Goal: Book appointment/travel/reservation

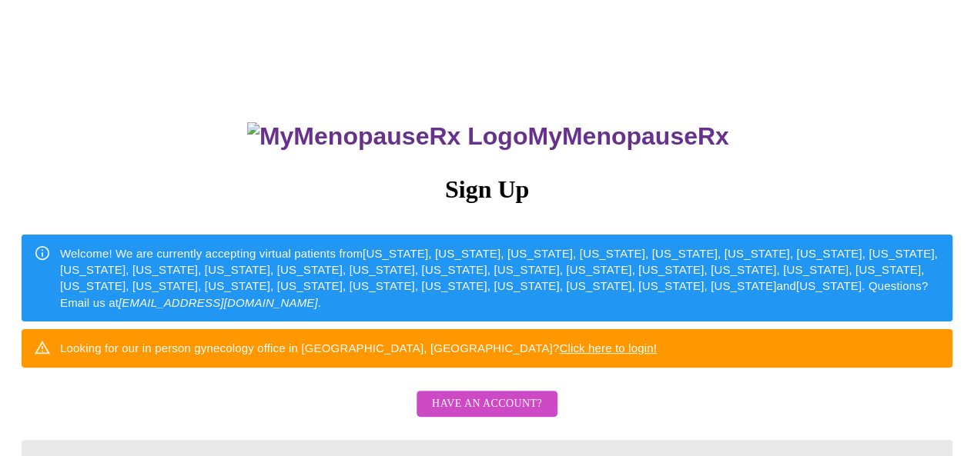
click at [502, 414] on span "Have an account?" at bounding box center [487, 404] width 110 height 19
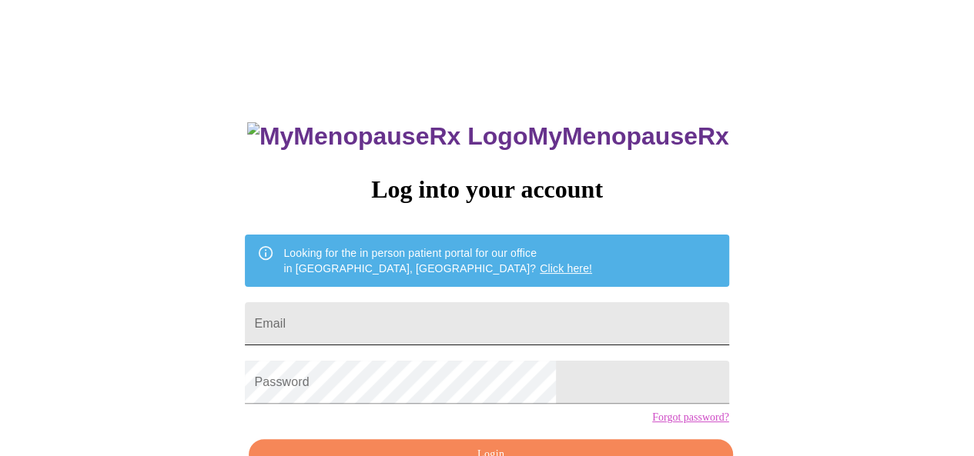
click at [488, 308] on input "Email" at bounding box center [486, 324] width 483 height 43
click at [488, 308] on input "jmcook2" at bounding box center [486, 324] width 483 height 43
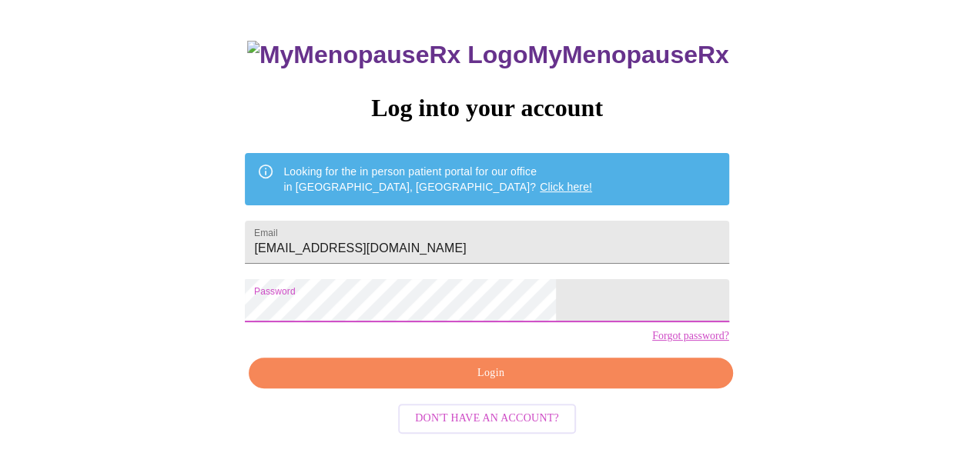
scroll to position [92, 0]
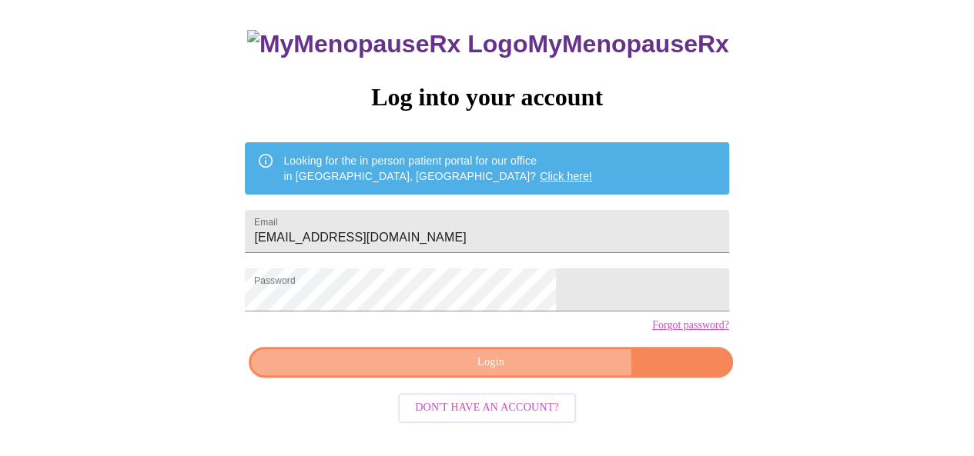
click at [527, 373] on span "Login" at bounding box center [490, 362] width 448 height 19
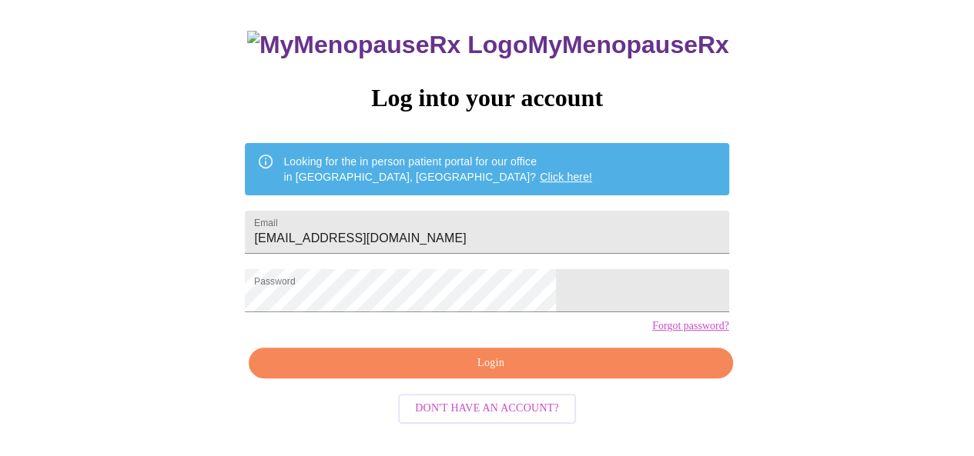
click at [461, 383] on div "MyMenopauseRx Log into your account Looking for the in person patient portal fo…" at bounding box center [486, 234] width 514 height 456
click at [460, 373] on span "Login" at bounding box center [490, 363] width 448 height 19
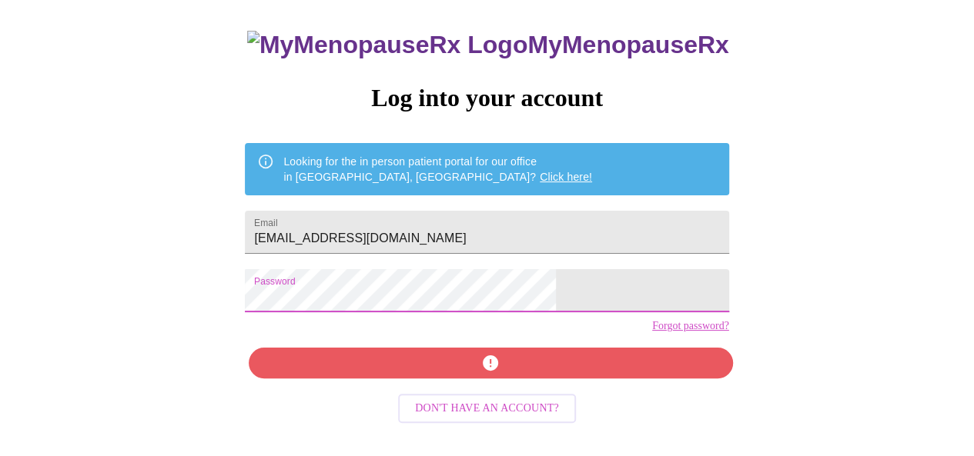
click at [316, 301] on div "MyMenopauseRx Log into your account Looking for the in person patient portal fo…" at bounding box center [486, 189] width 961 height 548
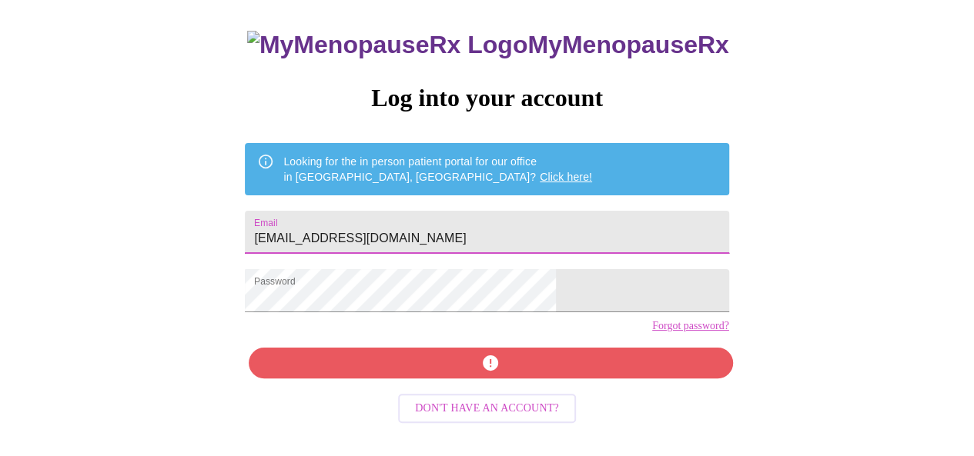
drag, startPoint x: 487, startPoint y: 230, endPoint x: 350, endPoint y: 243, distance: 137.6
click at [350, 244] on input "jmcook2@cps.edu" at bounding box center [486, 232] width 483 height 43
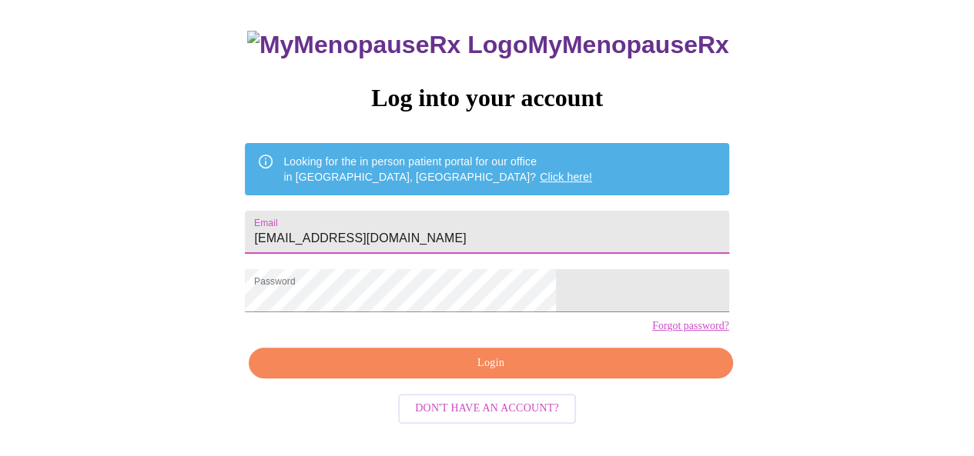
type input "jmciu@yahoo.com"
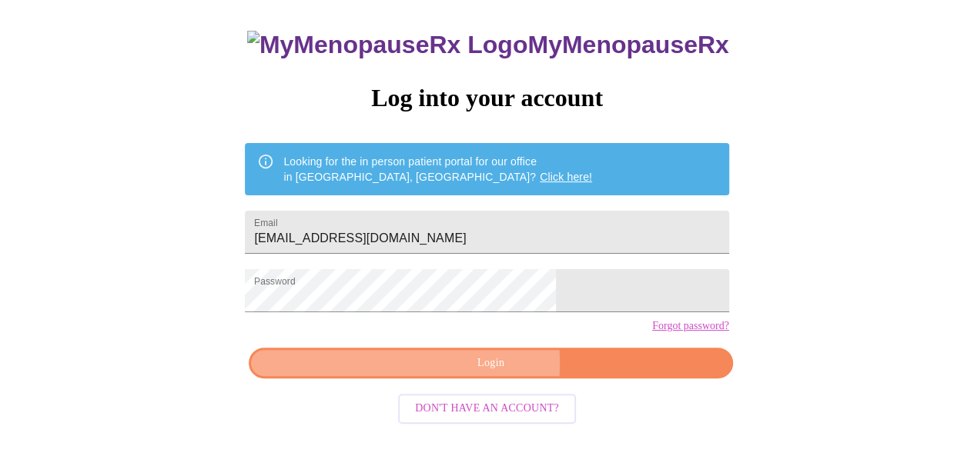
click at [425, 373] on span "Login" at bounding box center [490, 363] width 448 height 19
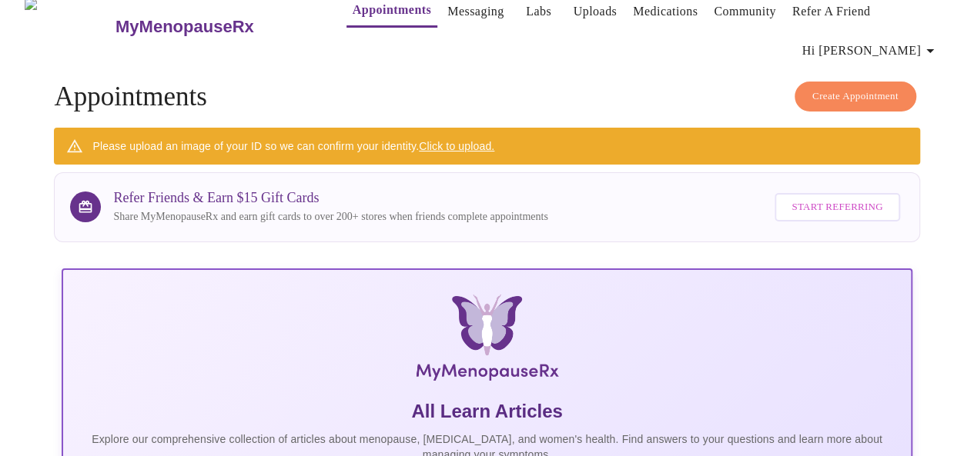
scroll to position [9, 0]
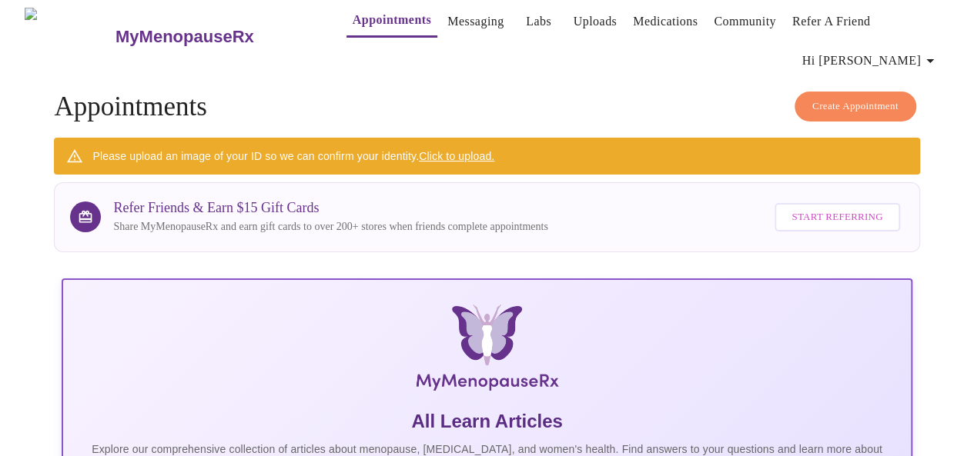
click at [447, 16] on link "Messaging" at bounding box center [475, 22] width 56 height 22
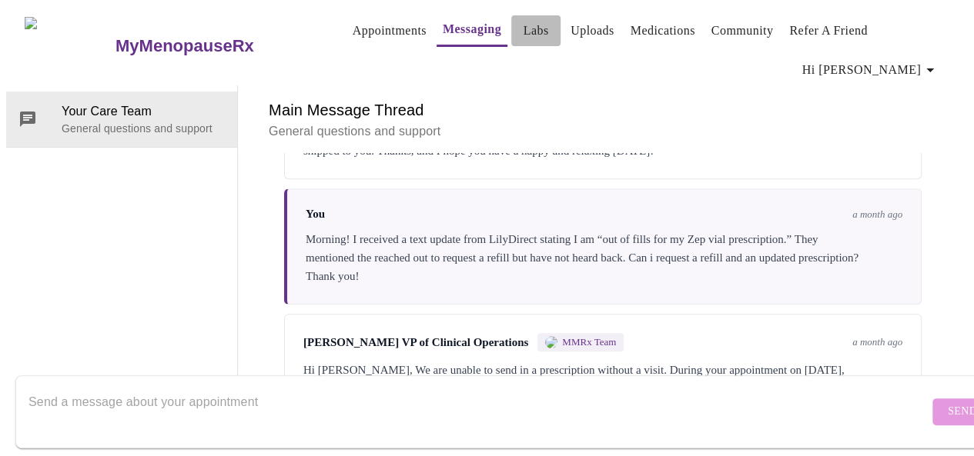
click at [523, 32] on link "Labs" at bounding box center [535, 31] width 25 height 22
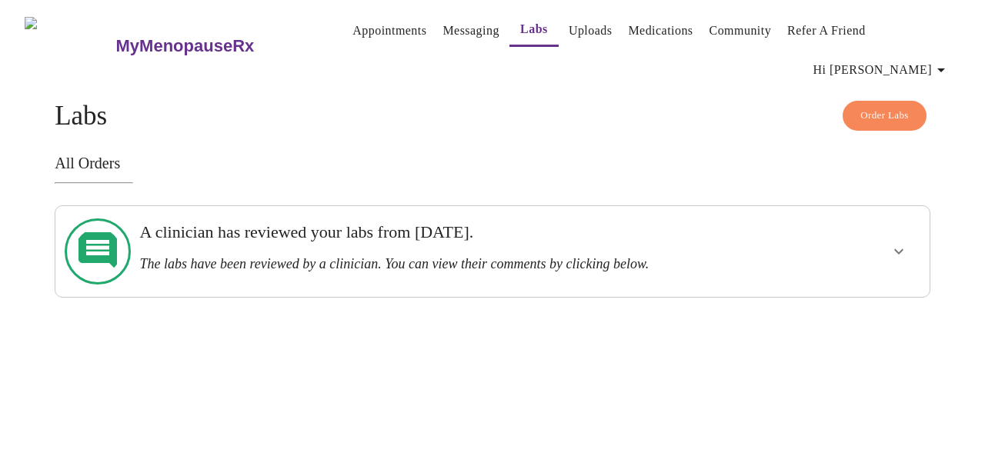
click at [577, 222] on h3 "A clinician has reviewed your labs from Tuesday, June 10th." at bounding box center [450, 232] width 622 height 20
click at [547, 256] on h3 "The labs have been reviewed by a clinician. You can view their comments by clic…" at bounding box center [450, 264] width 622 height 16
click at [891, 233] on button "show more" at bounding box center [899, 251] width 37 height 37
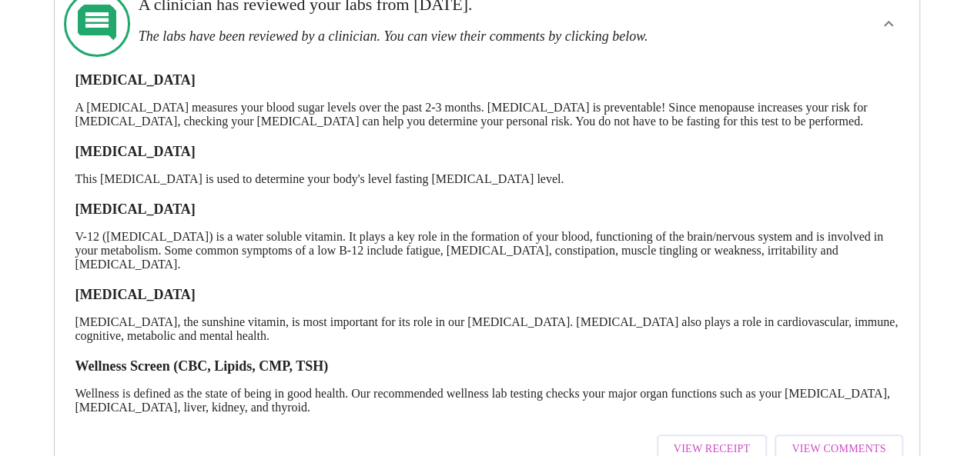
scroll to position [254, 0]
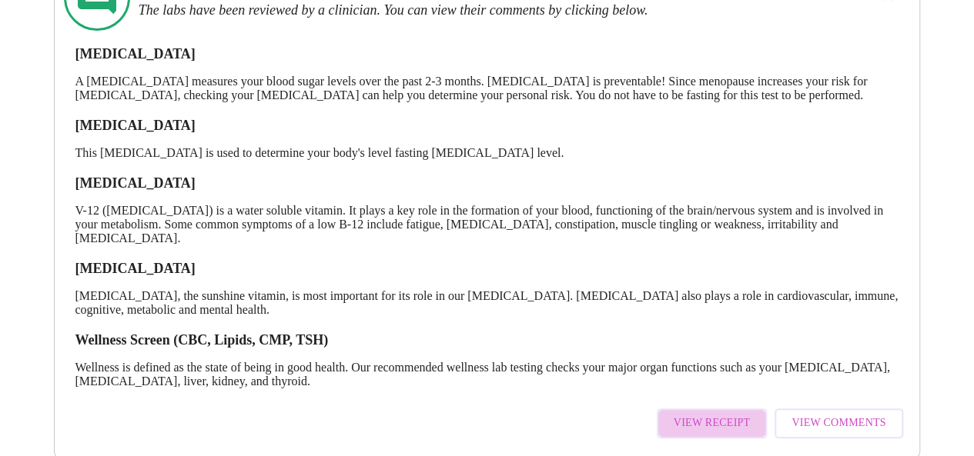
click at [729, 414] on span "View Receipt" at bounding box center [712, 423] width 77 height 19
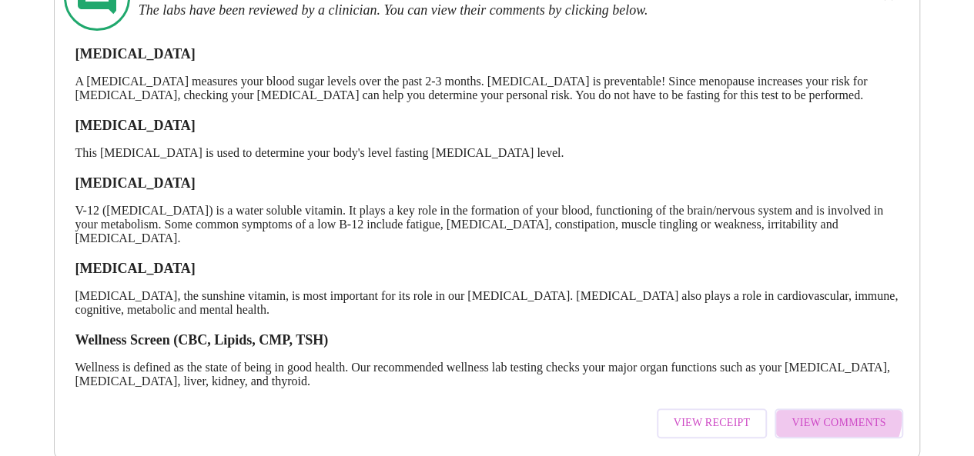
click at [838, 414] on span "View Comments" at bounding box center [838, 423] width 94 height 19
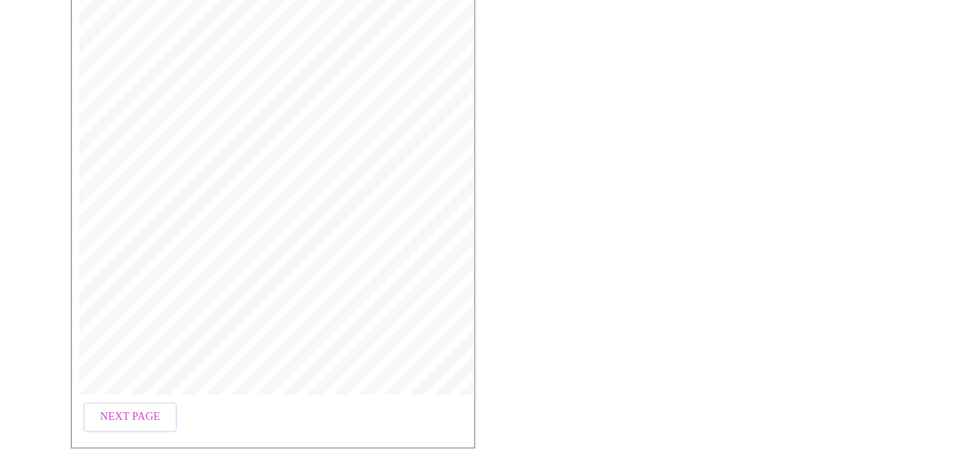
scroll to position [313, 0]
click at [128, 437] on span "Open Larger PDF" at bounding box center [141, 446] width 99 height 19
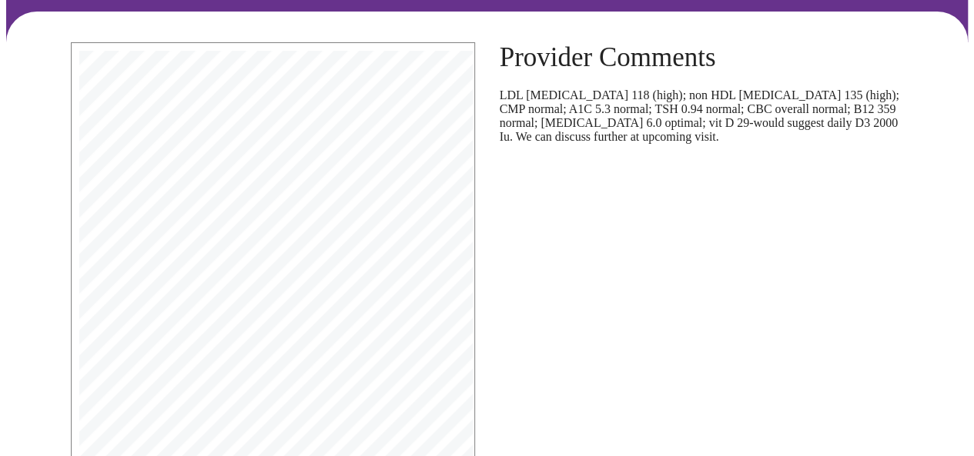
scroll to position [0, 0]
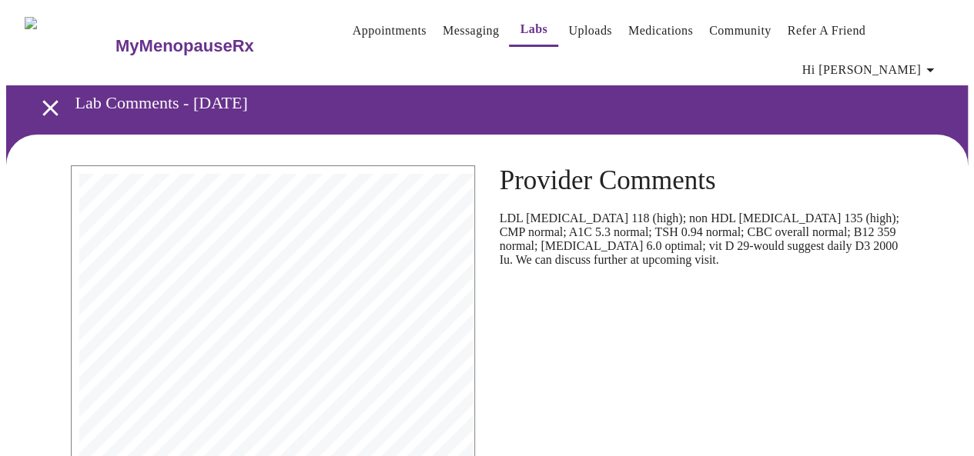
click at [568, 38] on link "Uploads" at bounding box center [590, 31] width 44 height 22
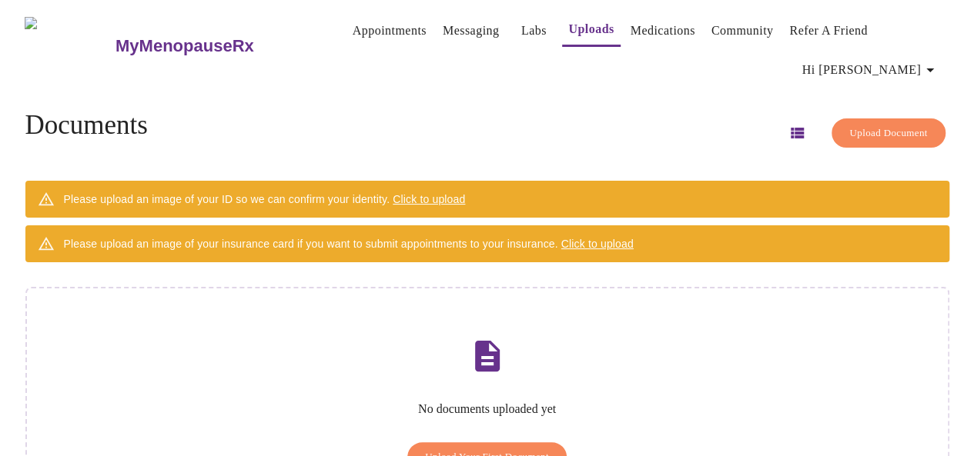
click at [521, 30] on link "Labs" at bounding box center [533, 31] width 25 height 22
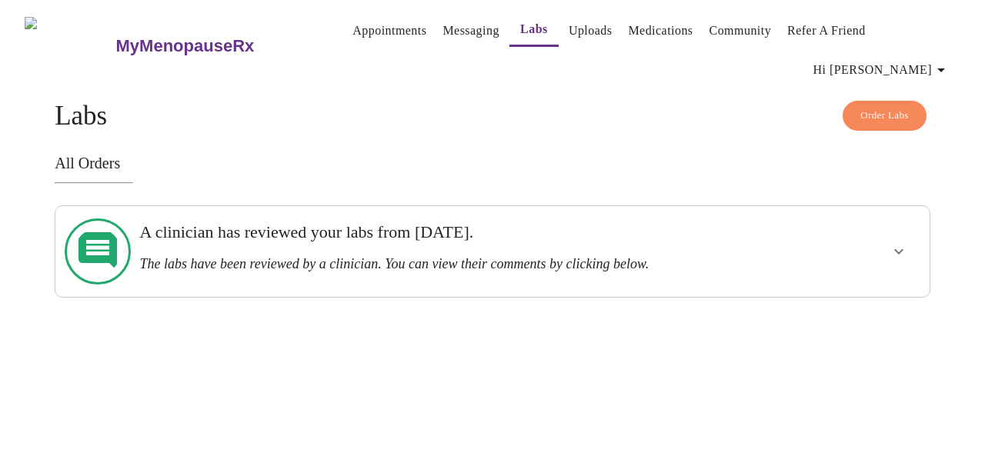
click at [710, 36] on link "Community" at bounding box center [741, 31] width 62 height 22
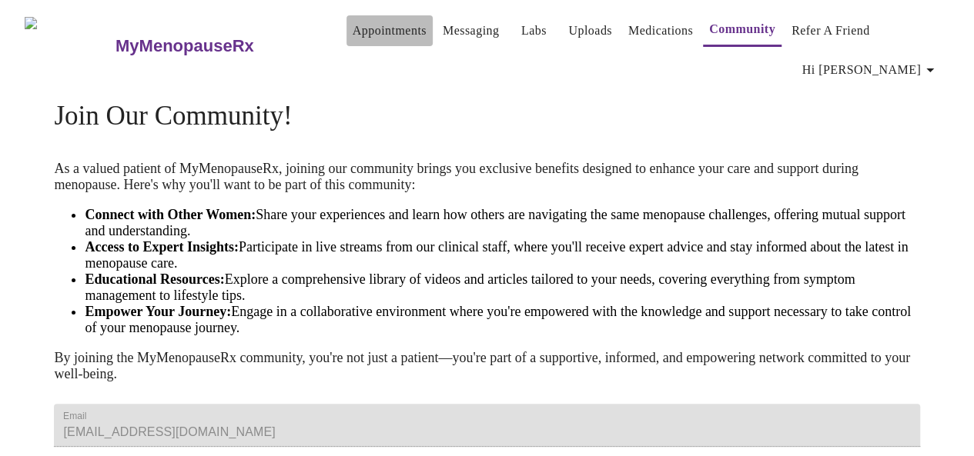
click at [356, 30] on link "Appointments" at bounding box center [390, 31] width 74 height 22
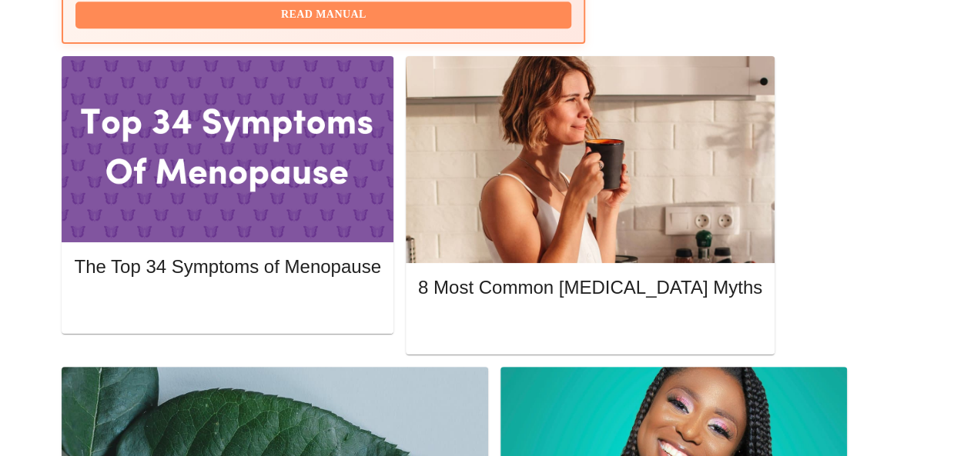
scroll to position [774, 0]
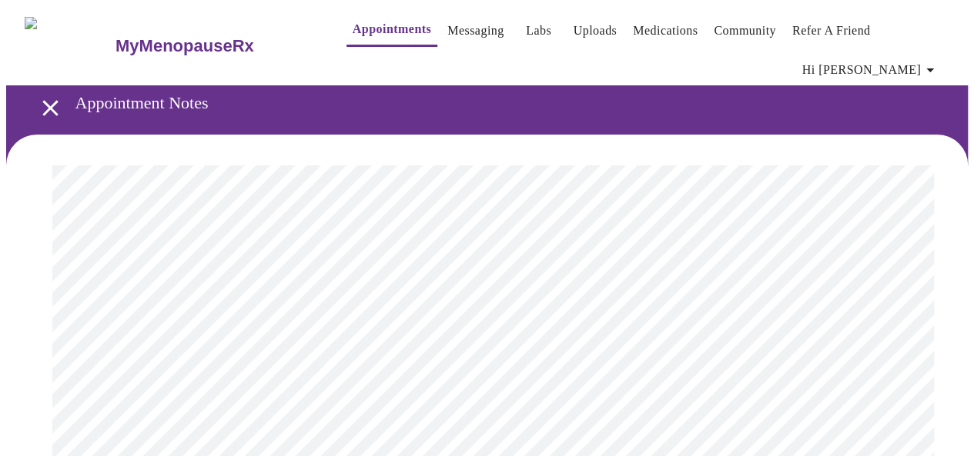
click at [42, 95] on icon "open drawer" at bounding box center [50, 108] width 27 height 27
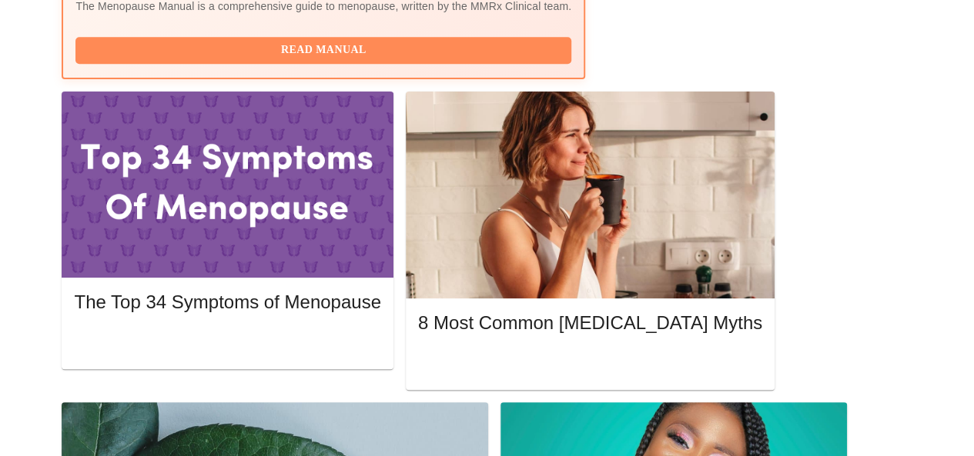
scroll to position [728, 0]
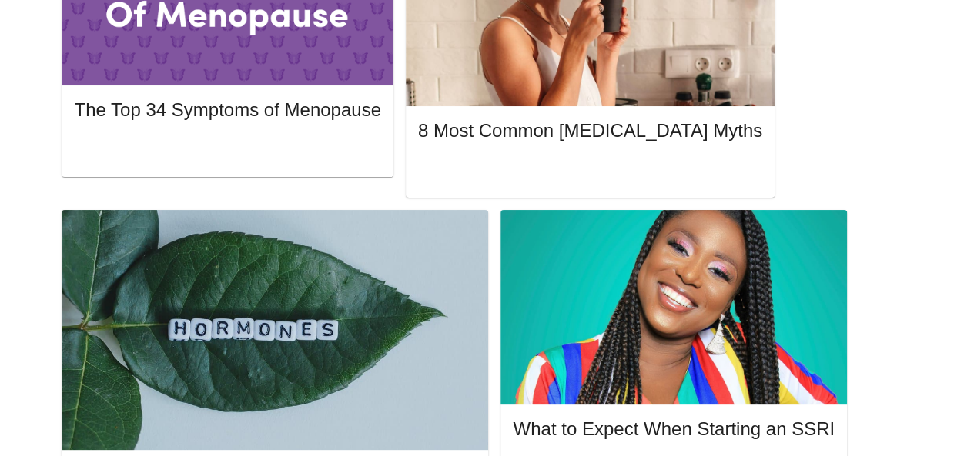
scroll to position [936, 0]
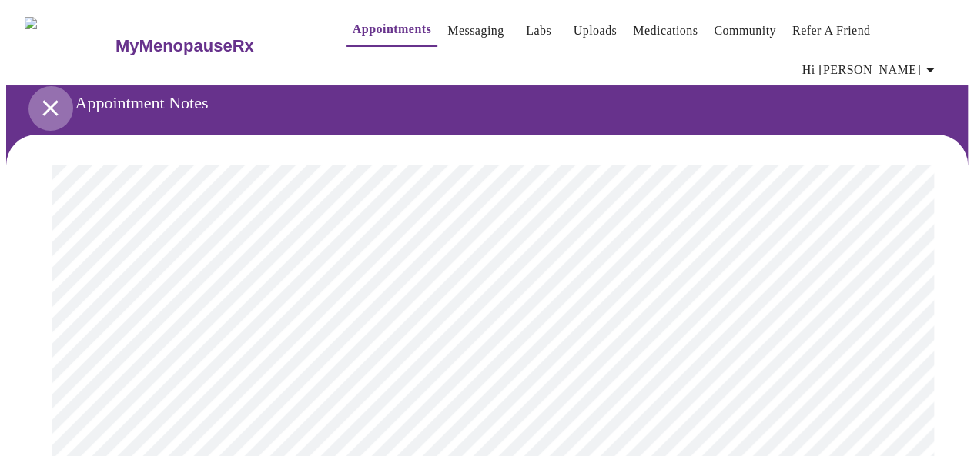
click at [37, 95] on icon "open drawer" at bounding box center [50, 108] width 27 height 27
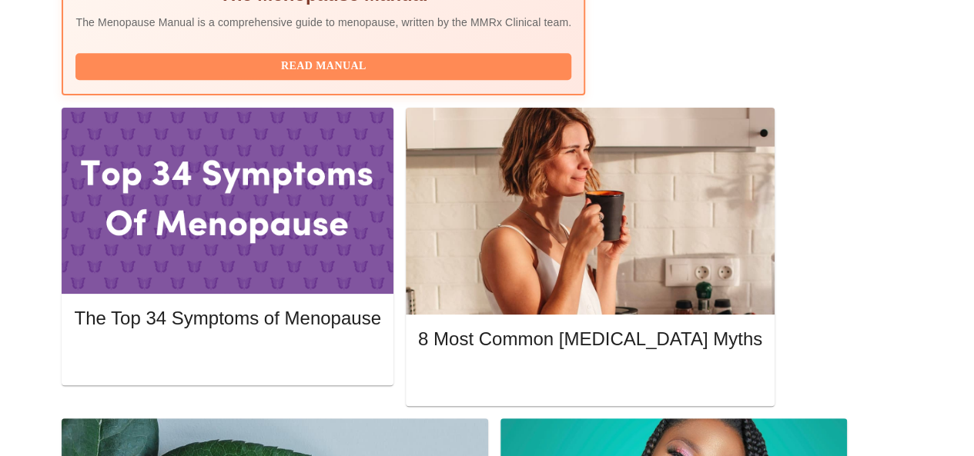
scroll to position [719, 0]
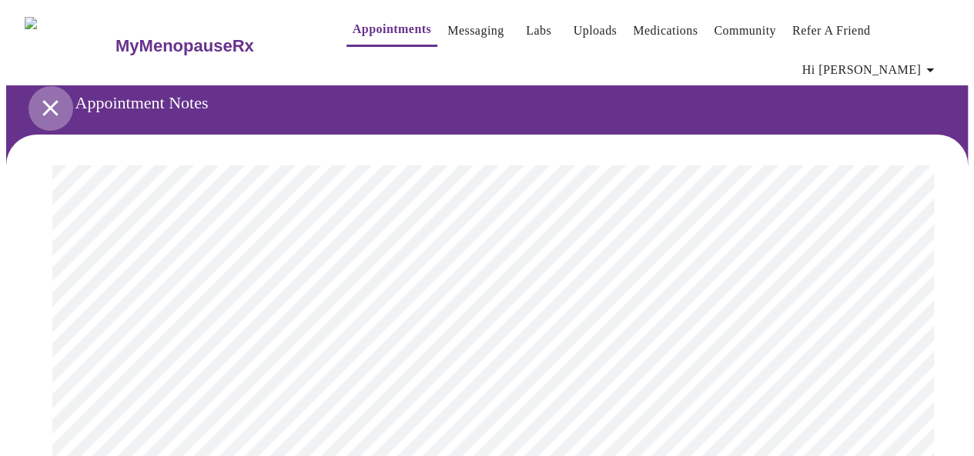
click at [44, 100] on icon "open drawer" at bounding box center [49, 107] width 15 height 15
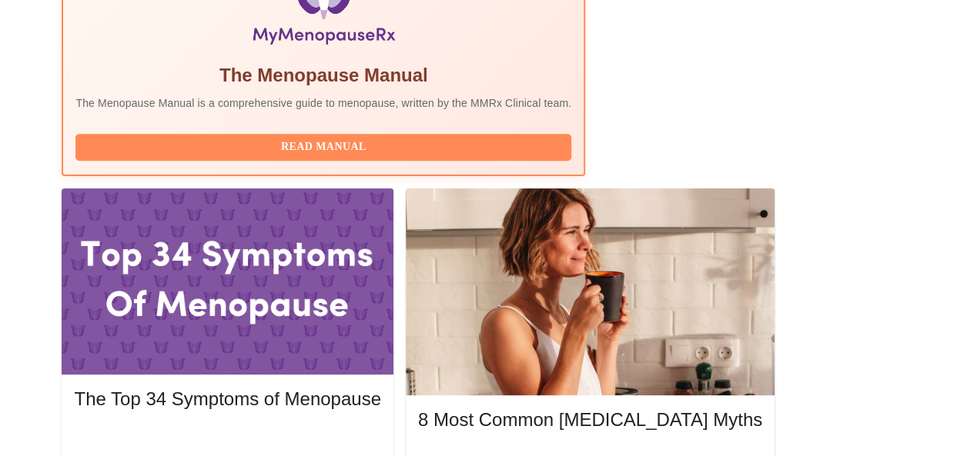
scroll to position [638, 0]
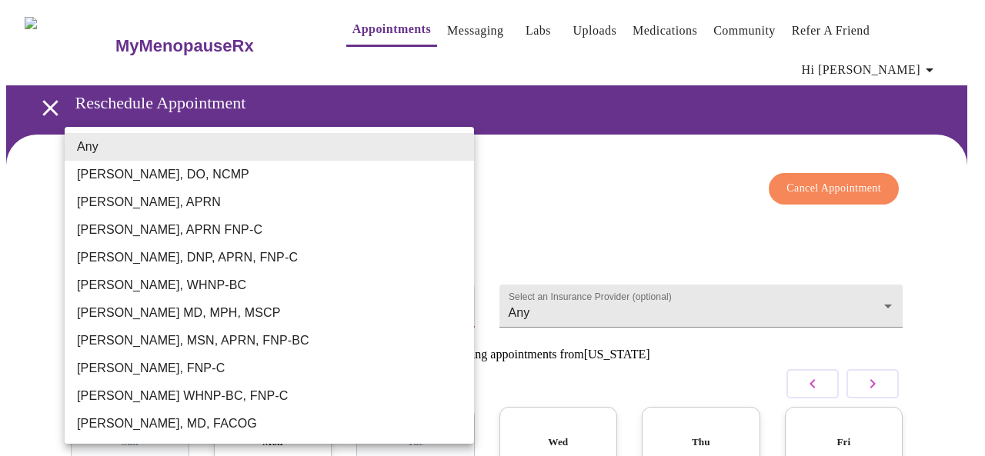
click at [422, 266] on body "MyMenopauseRx Appointments Messaging Labs Uploads Medications Community Refer a…" at bounding box center [492, 351] width 973 height 691
click at [316, 369] on li "[PERSON_NAME], FNP-C" at bounding box center [270, 369] width 410 height 28
type input "[PERSON_NAME], FNP-C"
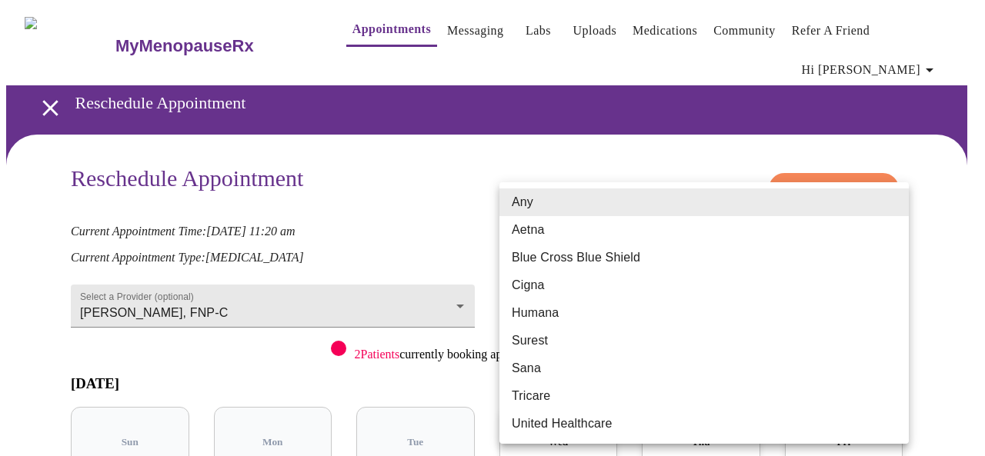
click at [569, 272] on body "MyMenopauseRx Appointments Messaging Labs Uploads Medications Community Refer a…" at bounding box center [492, 351] width 973 height 691
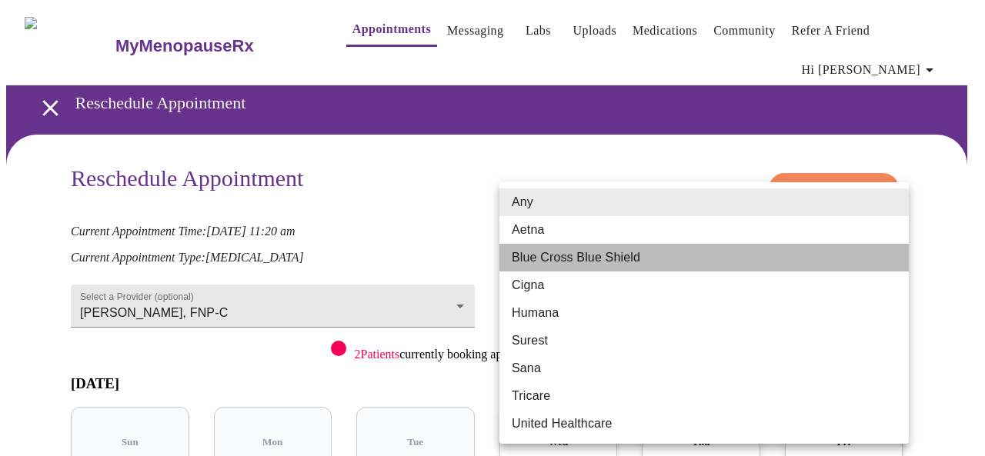
click at [578, 250] on li "Blue Cross Blue Shield" at bounding box center [705, 258] width 410 height 28
type input "Blue Cross Blue Shield"
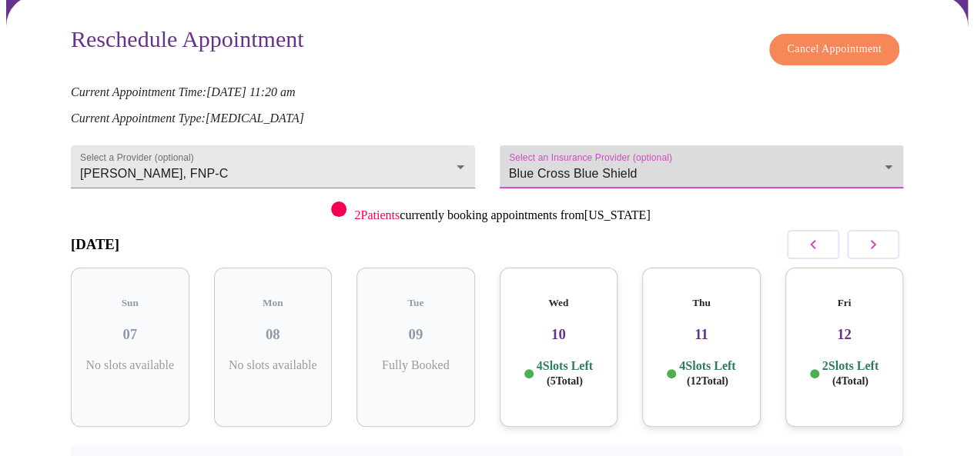
scroll to position [155, 0]
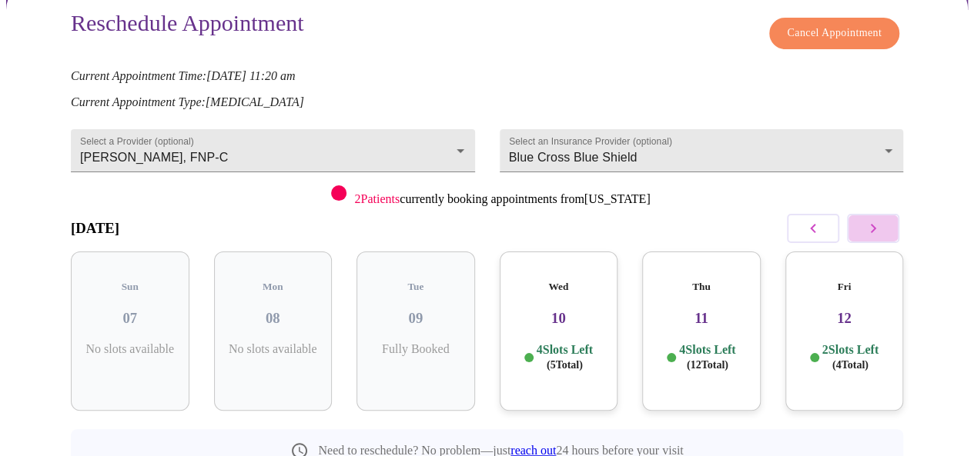
click at [881, 219] on icon "button" at bounding box center [873, 228] width 18 height 18
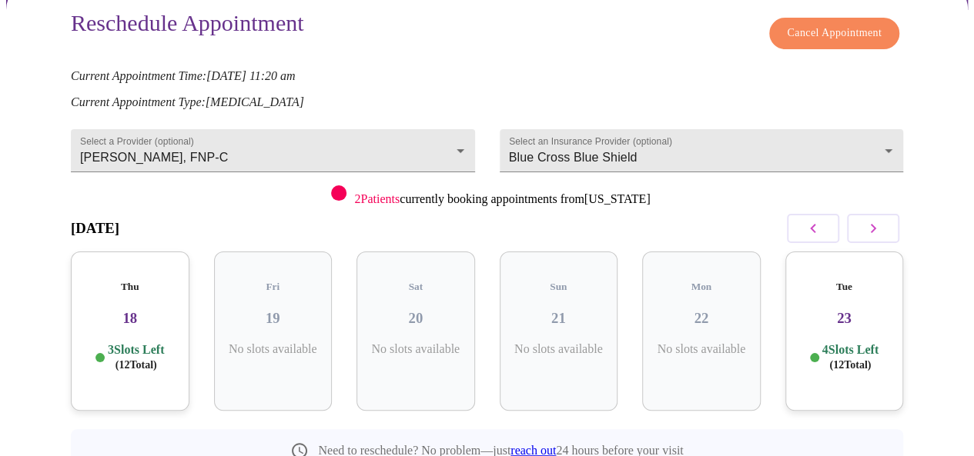
click at [858, 310] on h3 "23" at bounding box center [844, 318] width 94 height 17
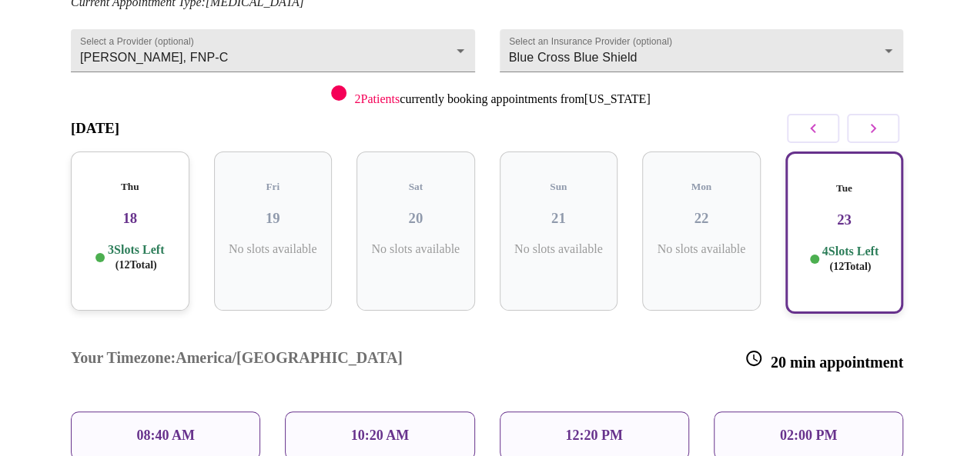
scroll to position [243, 0]
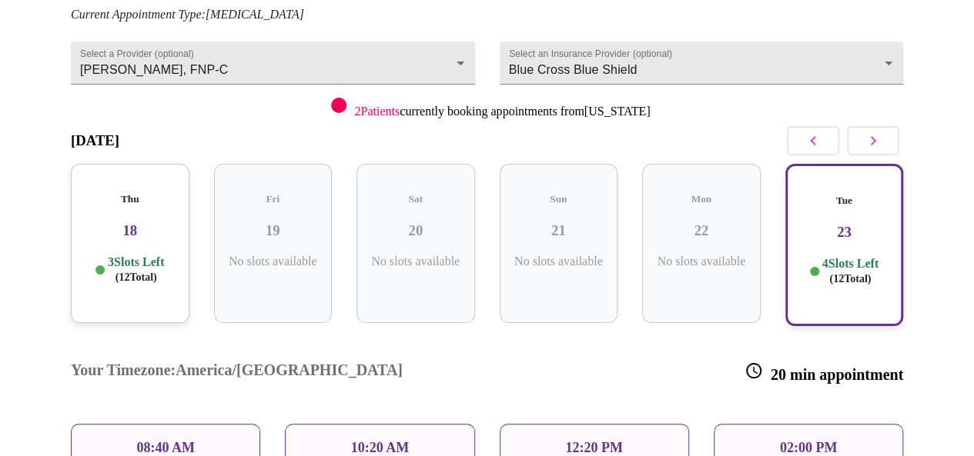
click at [129, 222] on h3 "18" at bounding box center [130, 230] width 94 height 17
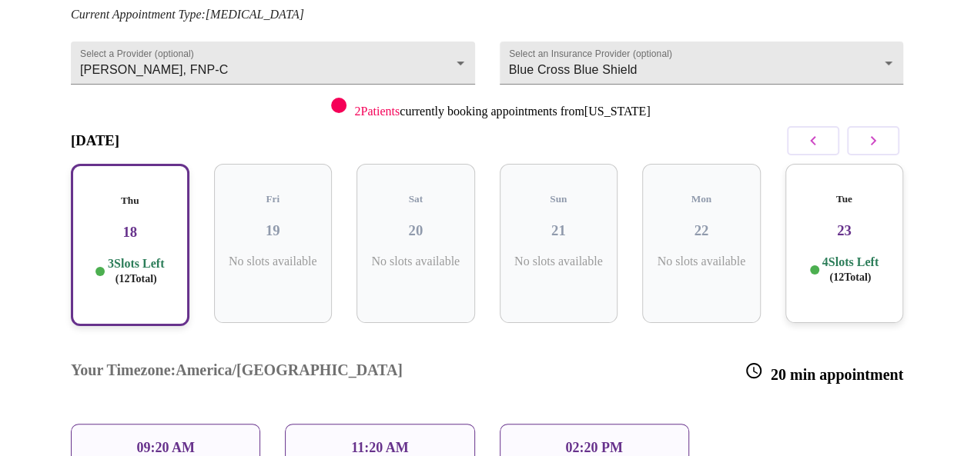
click at [386, 440] on p "11:20 AM" at bounding box center [380, 448] width 58 height 16
click at [439, 424] on div "11:20 AM" at bounding box center [379, 448] width 189 height 48
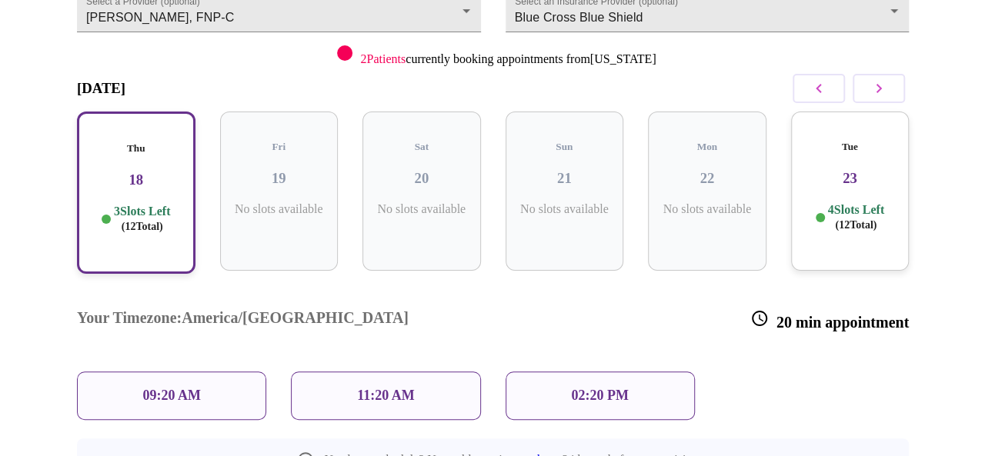
scroll to position [375, 0]
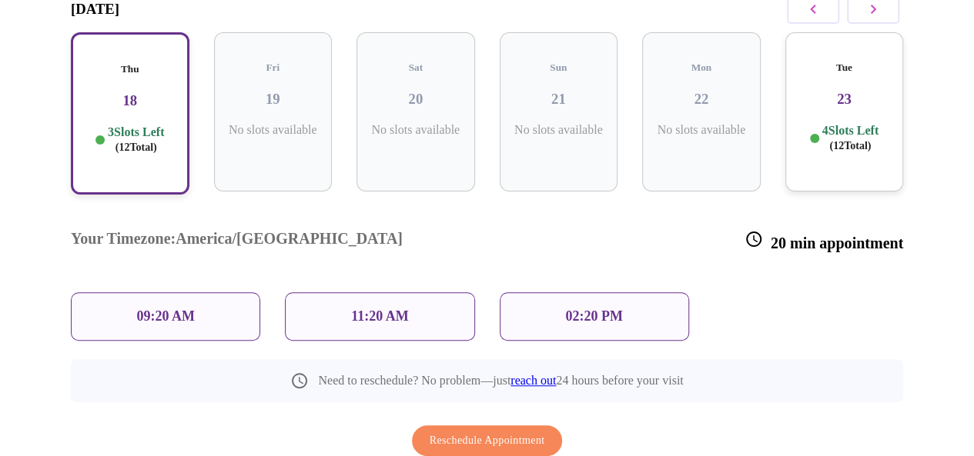
click at [323, 293] on div "11:20 AM" at bounding box center [379, 317] width 189 height 48
click at [466, 432] on span "Reschedule Appointment" at bounding box center [487, 441] width 115 height 19
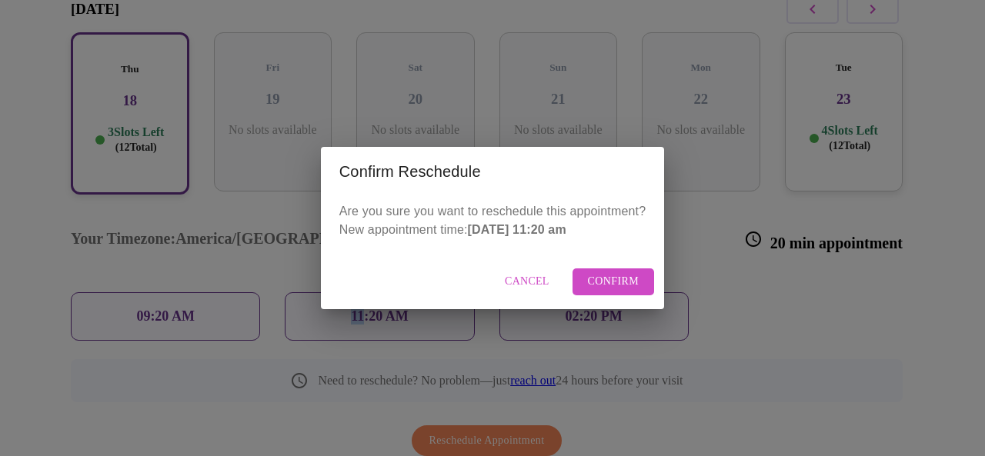
click at [608, 289] on span "Confirm" at bounding box center [614, 281] width 52 height 19
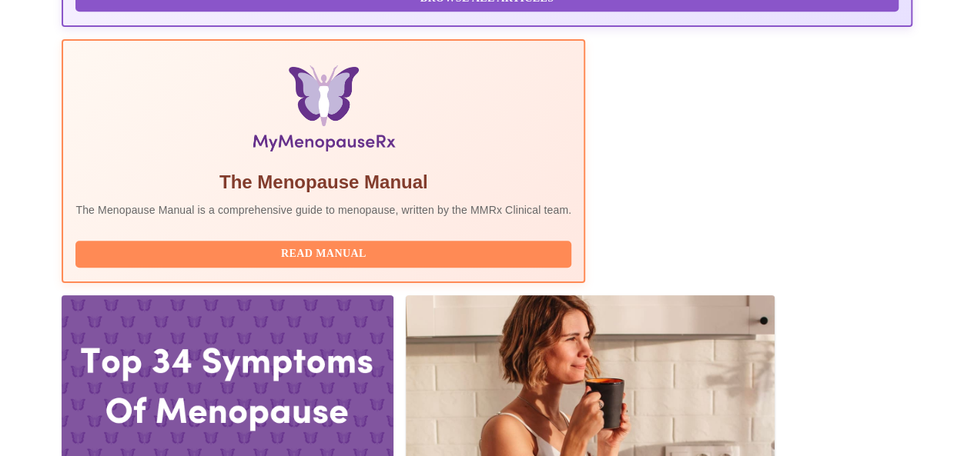
scroll to position [527, 0]
